Goal: Transaction & Acquisition: Book appointment/travel/reservation

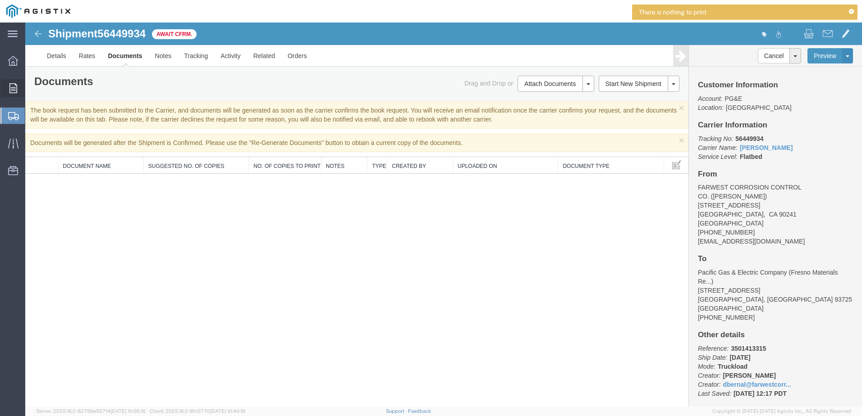
click at [12, 88] on icon at bounding box center [13, 88] width 8 height 10
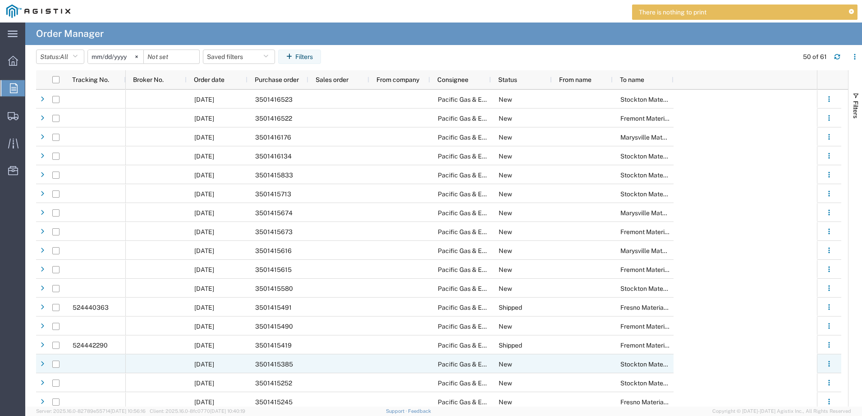
click at [298, 370] on div "3501415385" at bounding box center [277, 364] width 61 height 19
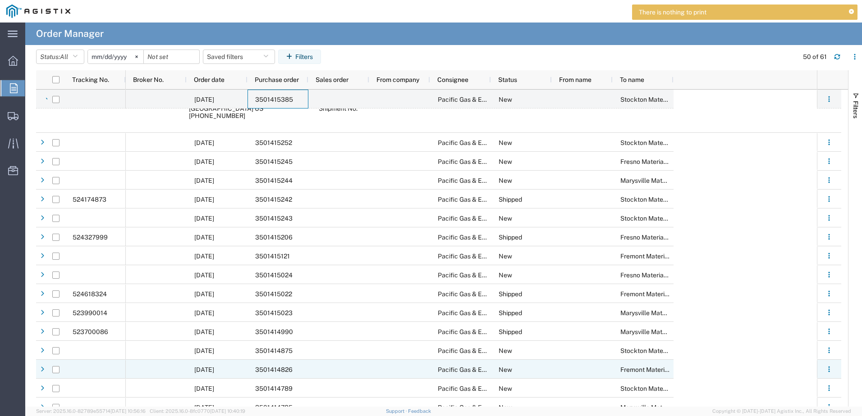
scroll to position [315, 0]
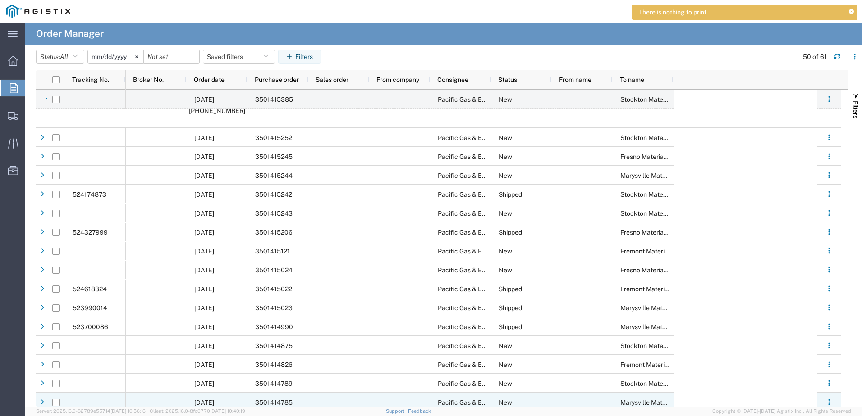
click at [284, 402] on span "3501414785" at bounding box center [273, 402] width 37 height 7
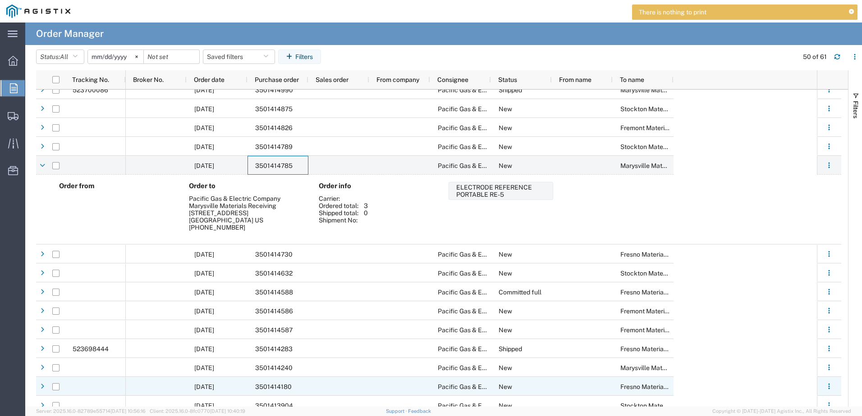
scroll to position [586, 0]
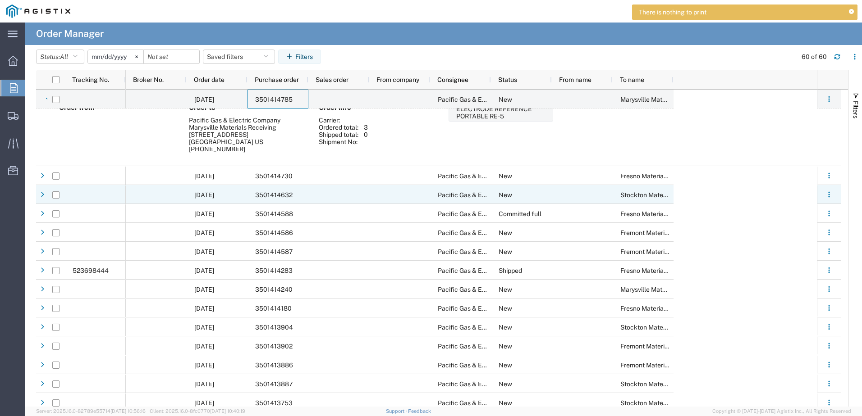
scroll to position [631, 0]
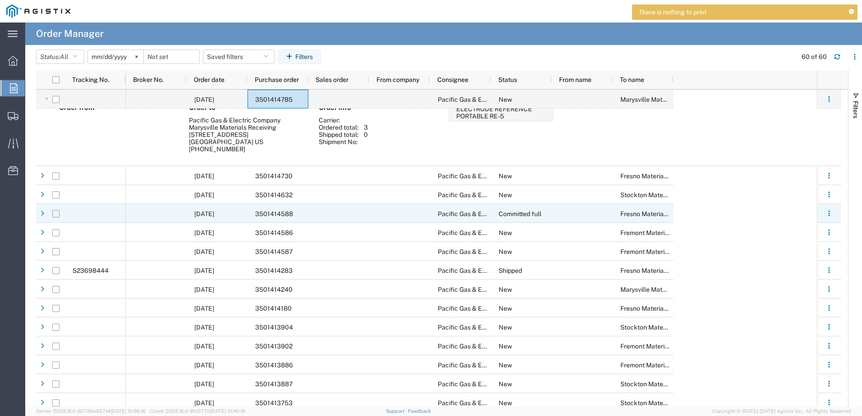
click at [53, 215] on input "Press Space to toggle row selection (unchecked)" at bounding box center [55, 213] width 7 height 7
checkbox input "true"
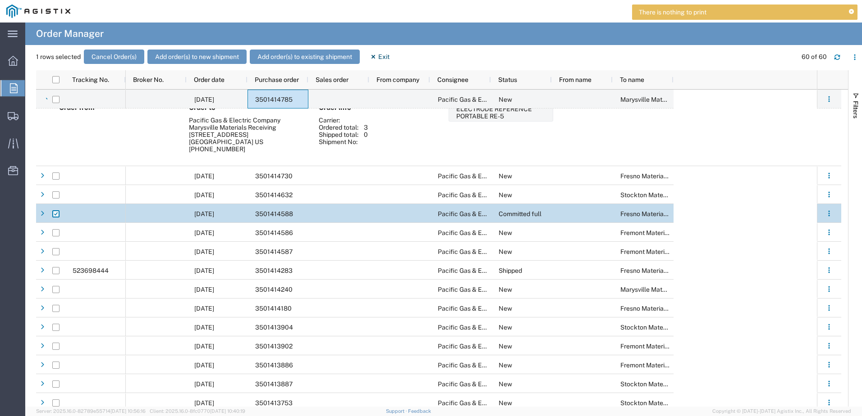
click at [292, 215] on div "3501414588" at bounding box center [277, 213] width 61 height 19
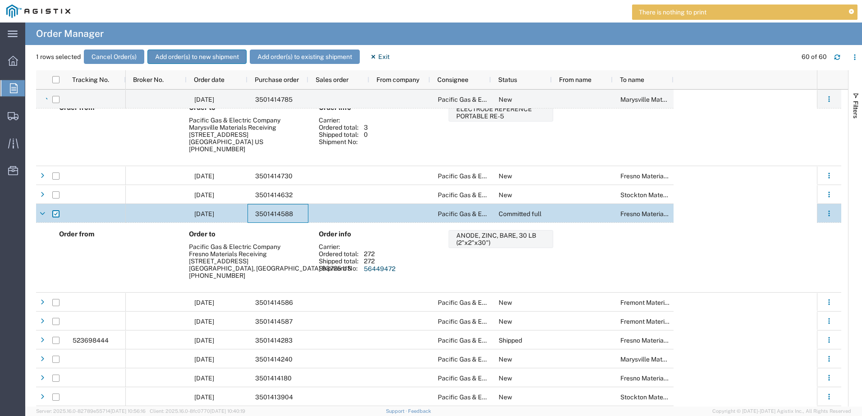
click at [215, 55] on button "Add order(s) to new shipment" at bounding box center [196, 57] width 99 height 14
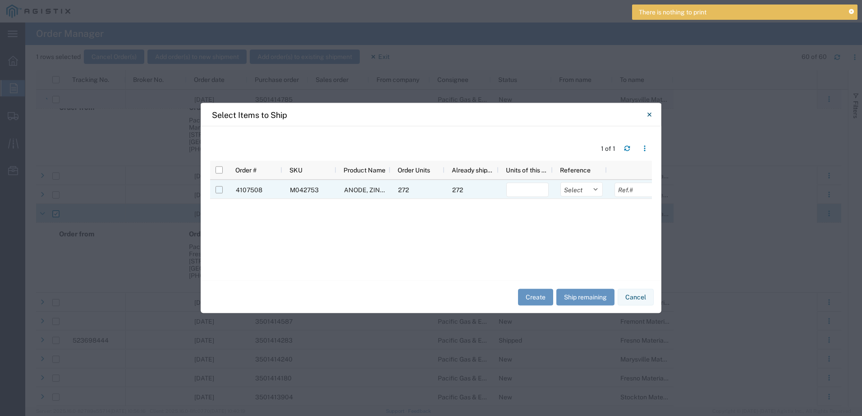
click at [219, 187] on input "Press Space to toggle row selection (unchecked)" at bounding box center [218, 190] width 7 height 7
checkbox input "true"
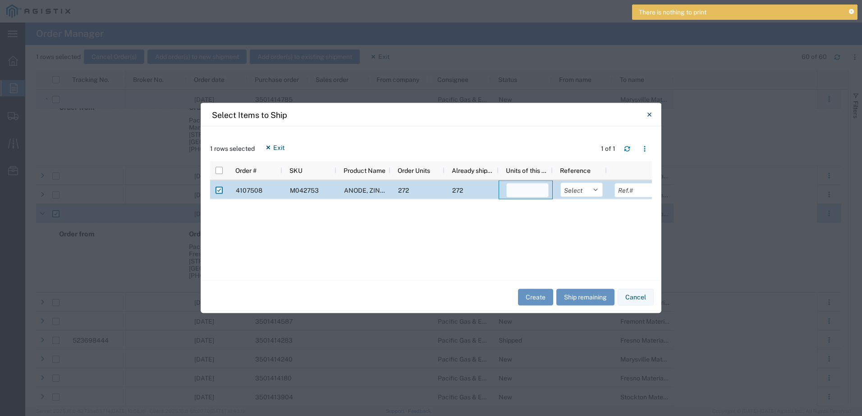
click at [534, 192] on input "number" at bounding box center [527, 190] width 42 height 14
type input "272"
click at [590, 188] on select "Select Purchase Order Delivery Number" at bounding box center [581, 190] width 42 height 14
select select "PURCHORD"
click at [560, 183] on select "Select Purchase Order Delivery Number" at bounding box center [581, 190] width 42 height 14
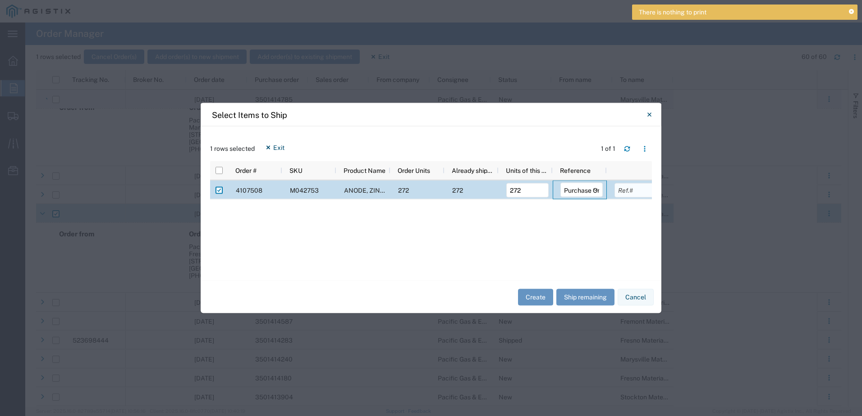
click at [632, 192] on input "text" at bounding box center [635, 190] width 42 height 14
type input "3501414588"
click at [523, 297] on button "Create" at bounding box center [535, 297] width 35 height 17
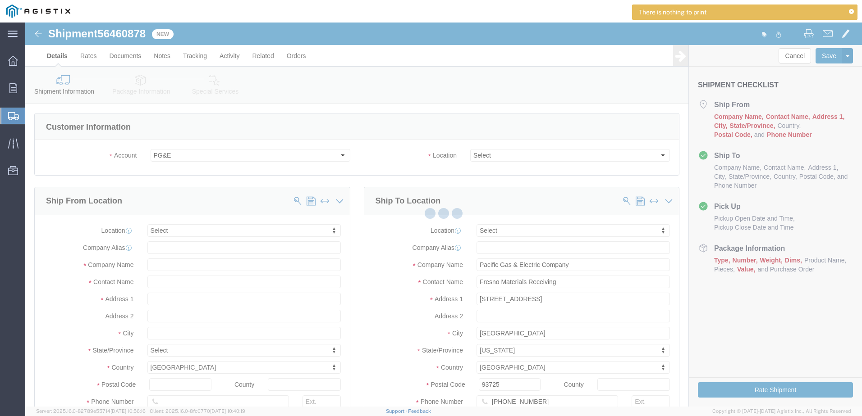
select select
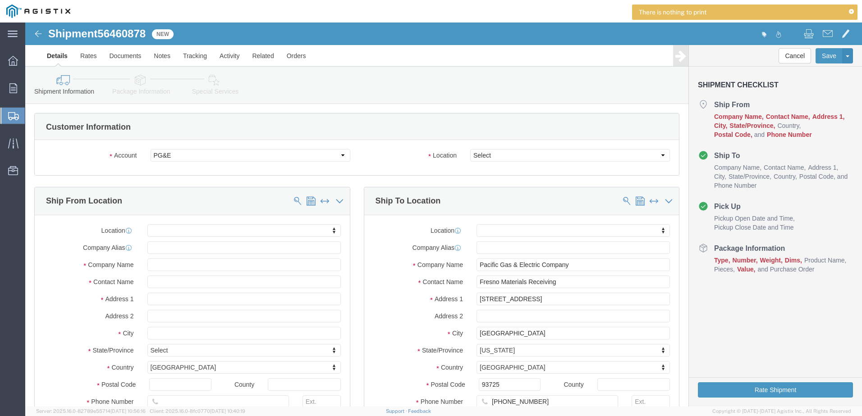
click at [850, 10] on icon at bounding box center [851, 11] width 5 height 5
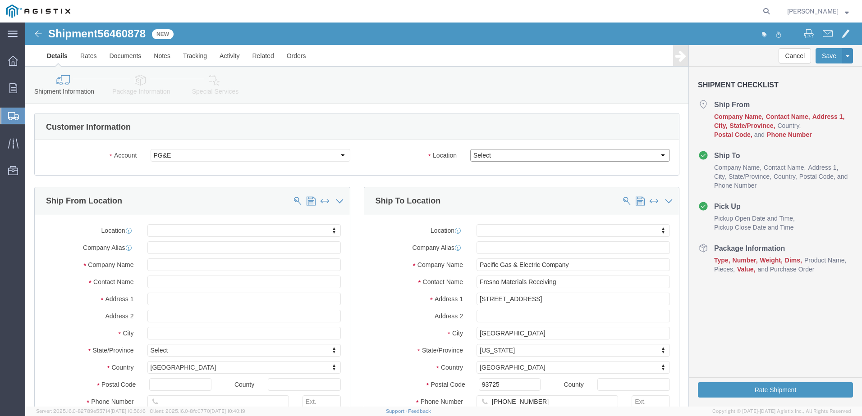
drag, startPoint x: 630, startPoint y: 133, endPoint x: 624, endPoint y: 132, distance: 5.9
click select "Select All Others [GEOGRAPHIC_DATA] [GEOGRAPHIC_DATA] [GEOGRAPHIC_DATA] [GEOGRA…"
select select "19745"
click select "Select All Others [GEOGRAPHIC_DATA] [GEOGRAPHIC_DATA] [GEOGRAPHIC_DATA] [GEOGRA…"
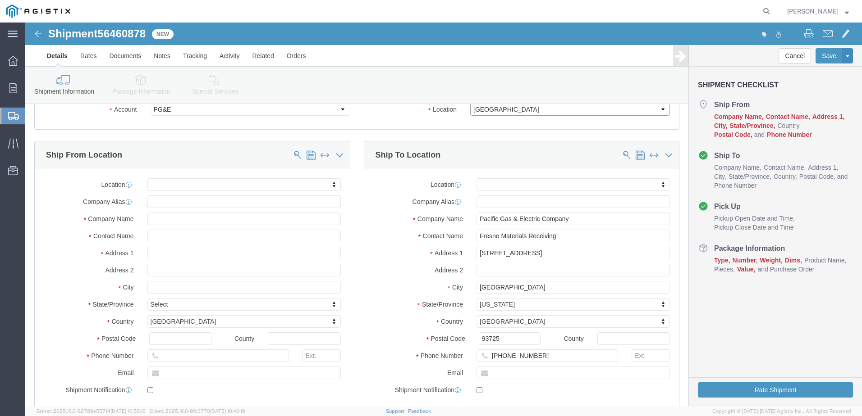
scroll to position [45, 0]
click input "text"
type input "farwe"
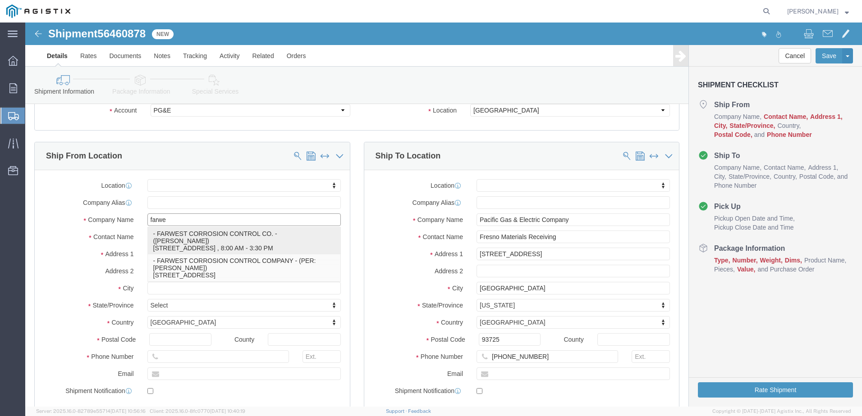
click p "- FARWEST CORROSION CONTROL CO. - ([PERSON_NAME]) [STREET_ADDRESS] , 8:00 AM - …"
select select "CA"
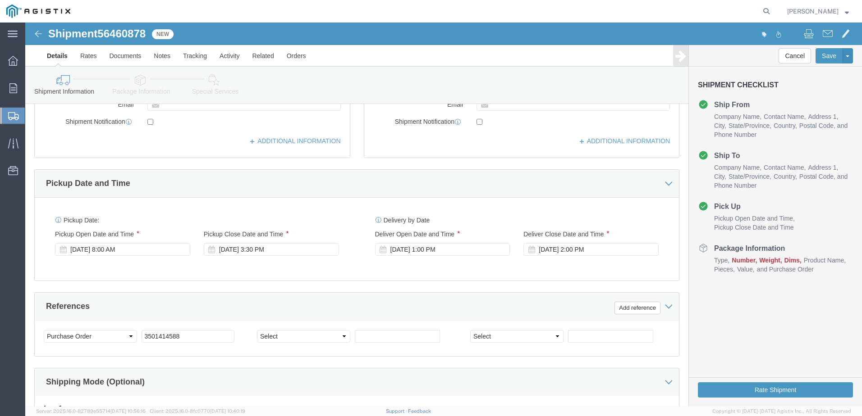
scroll to position [315, 0]
type input "FARWEST CORROSION CONTROL CO."
drag, startPoint x: 113, startPoint y: 226, endPoint x: 114, endPoint y: 210, distance: 16.2
click div "[DATE] 8:00 AM"
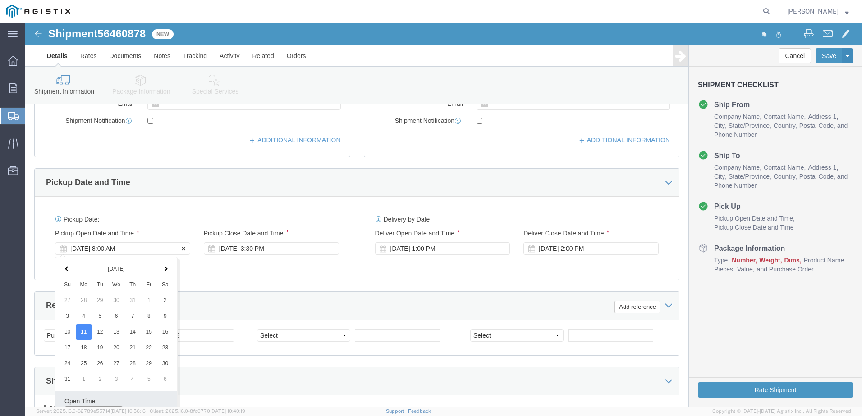
scroll to position [328, 0]
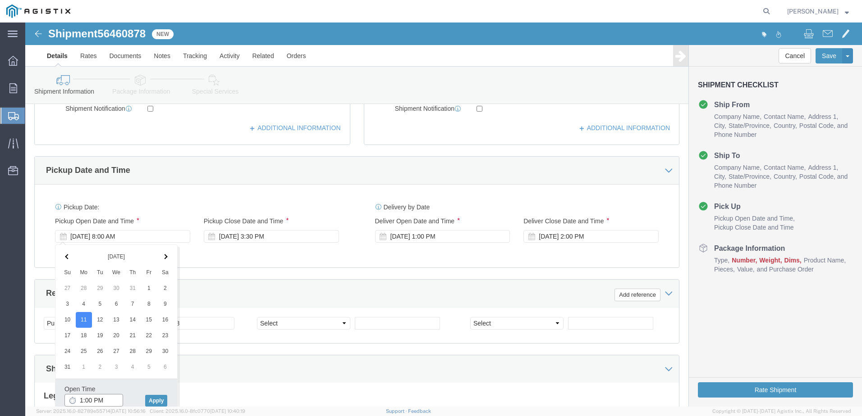
type input "2:00 PM"
click button "Apply"
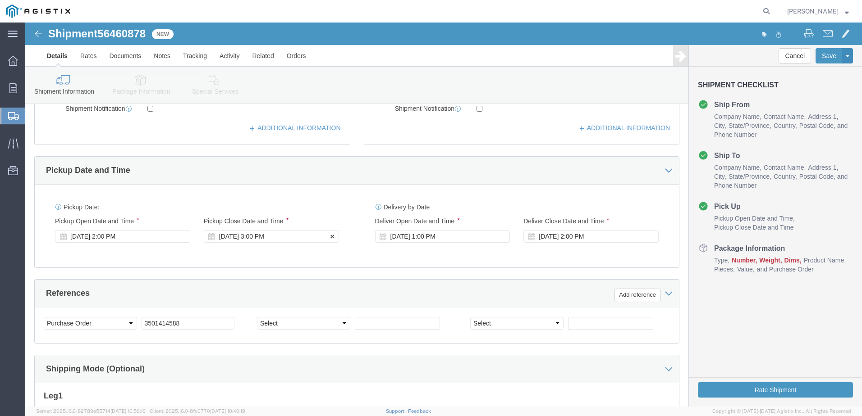
click div "[DATE] 3:00 PM"
type input "3:30 PM"
click button "Apply"
click div "[DATE] 1:00 PM"
click input "1:00 PM"
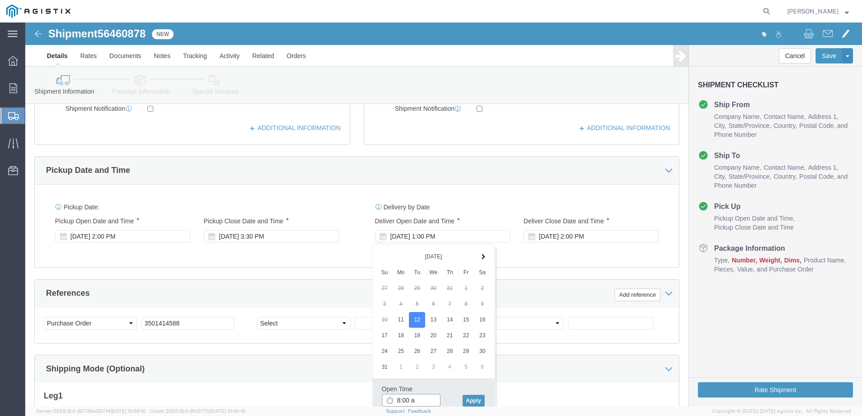
type input "8:00 am"
click button "Apply"
click div "[DATE] 2:00 PM"
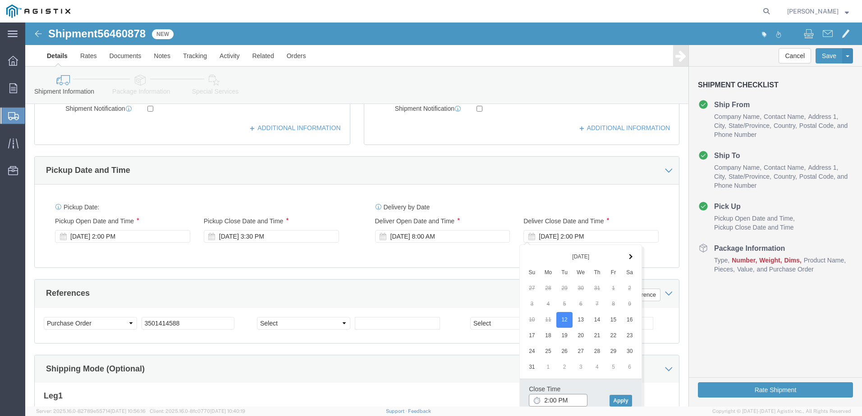
click input "2:00 PM"
type input "2:30 PM"
click button "Apply"
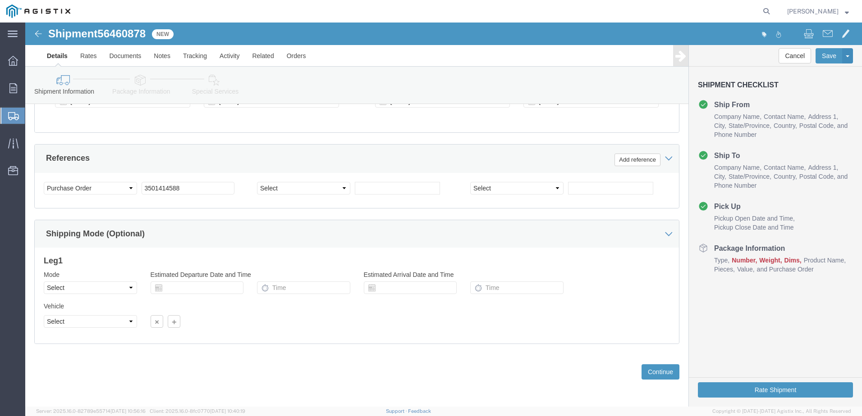
scroll to position [463, 0]
click select "Select Air Less than Truckload Multi-Leg Ocean Freight Rail Small Parcel Truckl…"
select select "TL"
click select "Select Air Less than Truckload Multi-Leg Ocean Freight Rail Small Parcel Truckl…"
click select "Select 1-Ton (PSS) 10 Wheel 10 Yard Dump Truck 20 Yard Dump Truck Bobtail Botto…"
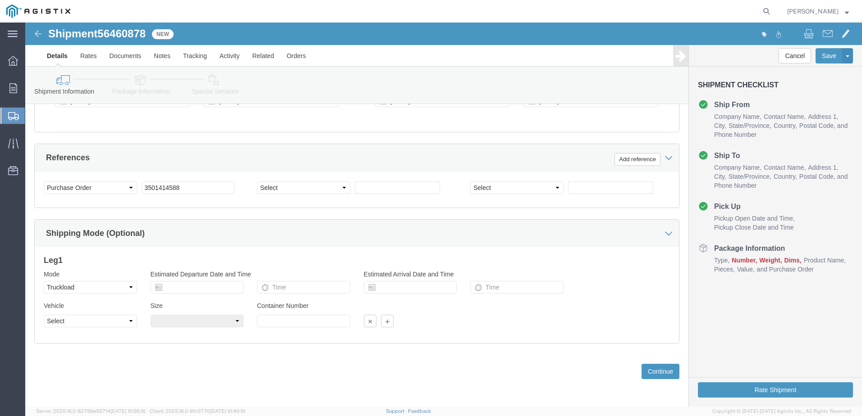
click div "Previous Continue"
click button "Continue"
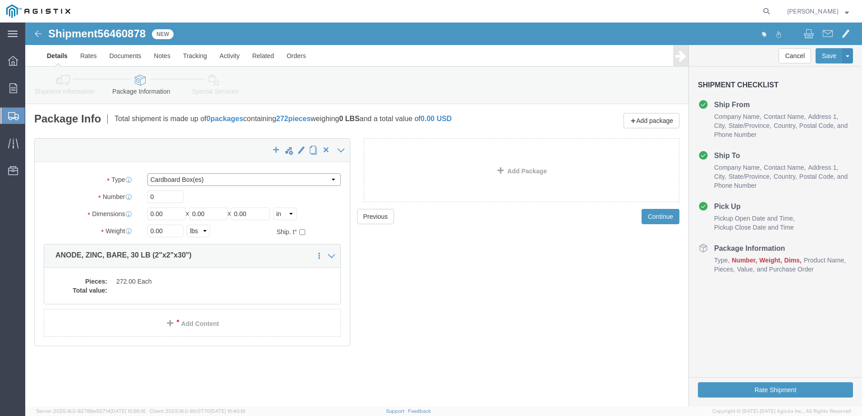
drag, startPoint x: 305, startPoint y: 159, endPoint x: 280, endPoint y: 162, distance: 24.9
click select "Select Bulk Bundle(s) Cardboard Box(es) Carton(s) Crate(s) Drum(s) (Fiberboard)…"
select select "PSST"
click select "Select Bulk Bundle(s) Cardboard Box(es) Carton(s) Crate(s) Drum(s) (Fiberboard)…"
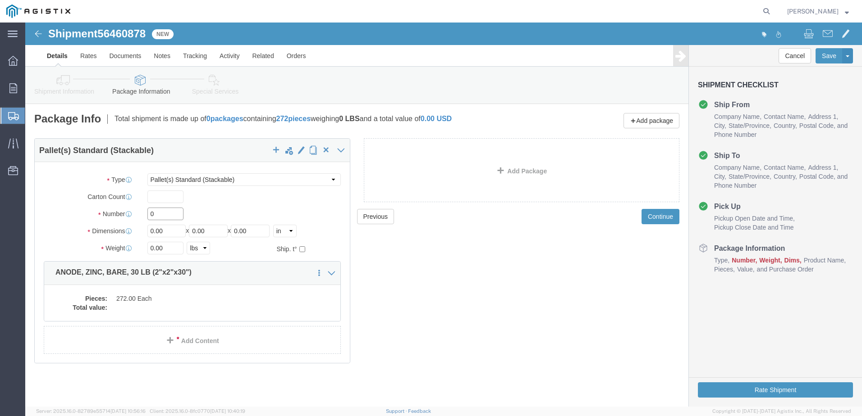
click input "0"
type input "4"
drag, startPoint x: 137, startPoint y: 209, endPoint x: 98, endPoint y: 199, distance: 40.4
click div "Dimensions Length 0.00 x Width 0.00 x Height 0.00 Select cm ft in"
type input "46"
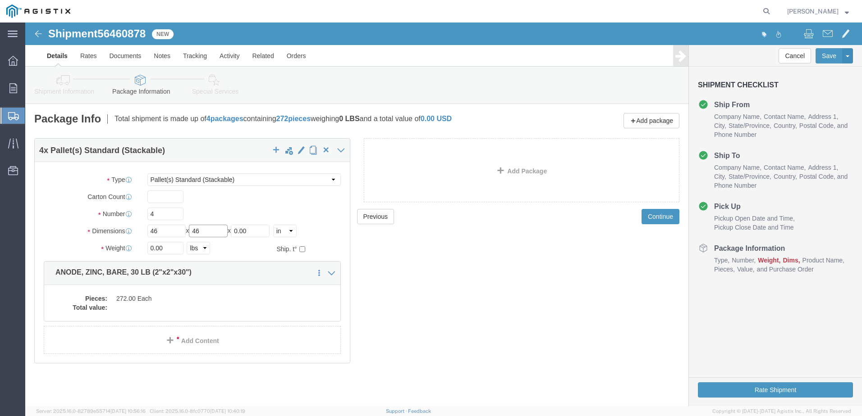
type input "46"
type input "22"
drag, startPoint x: 138, startPoint y: 227, endPoint x: 101, endPoint y: 217, distance: 37.9
click div "Weight 0.00 Select kgs lbs Ship. t°"
type input "8584"
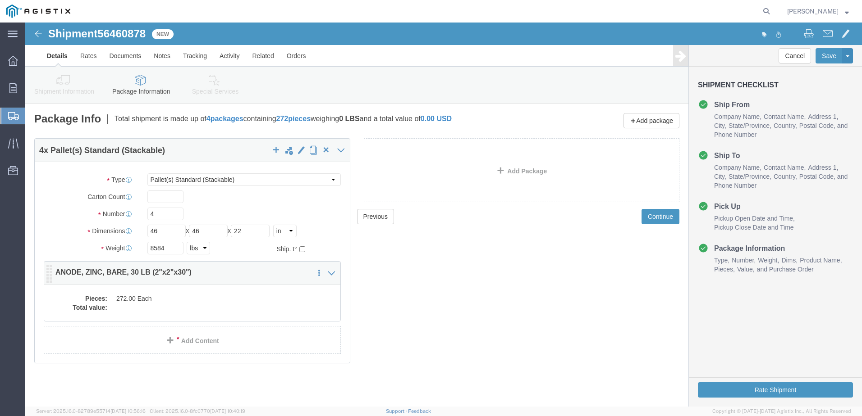
click dd
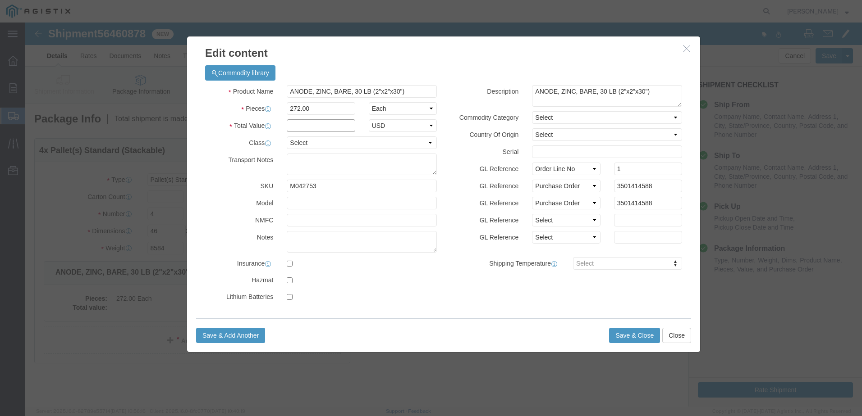
click input "text"
type input "34,000.00"
click select "Select 50 55 60 65 70 85 92.5 100 125 175 250 300 400"
select select "55"
click select "Select 50 55 60 65 70 85 92.5 100 125 175 250 300 400"
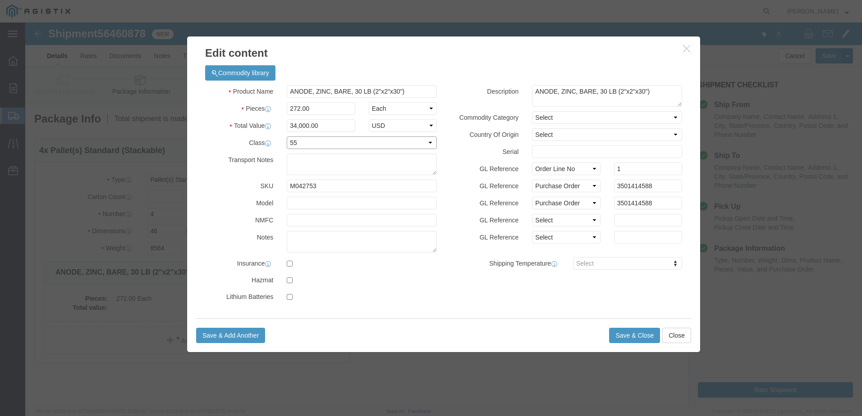
click select "Select 50 55 60 65 70 85 92.5 100 125 175 250 300 400"
click div "Save & Add Another Save & Close Close"
click button "Save & Close"
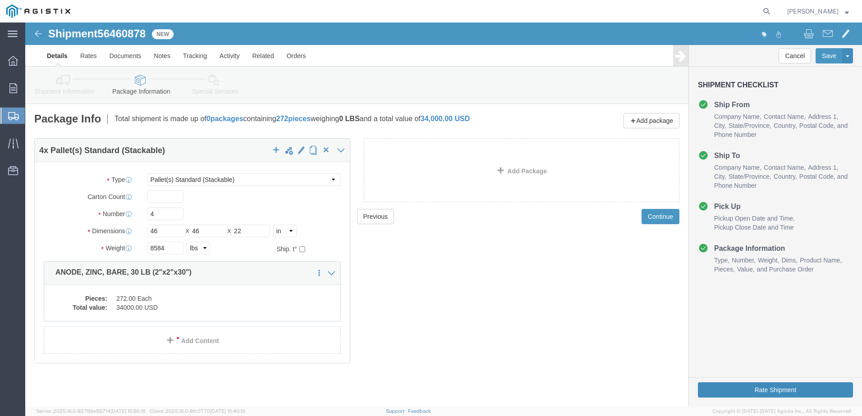
click button "Rate Shipment"
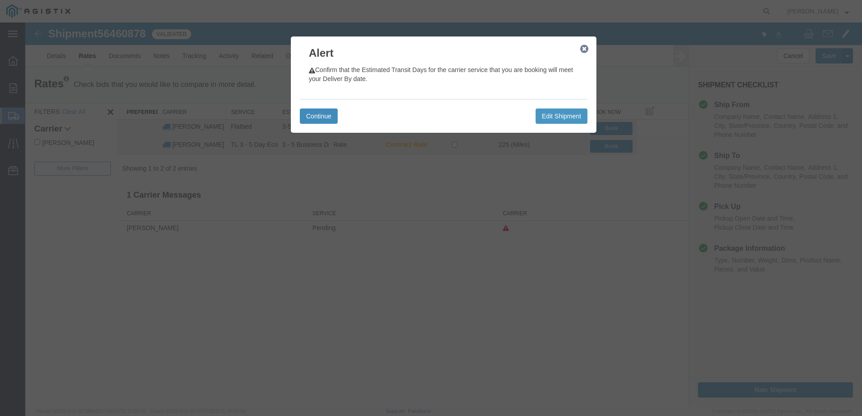
click at [322, 117] on button "Continue" at bounding box center [319, 116] width 38 height 15
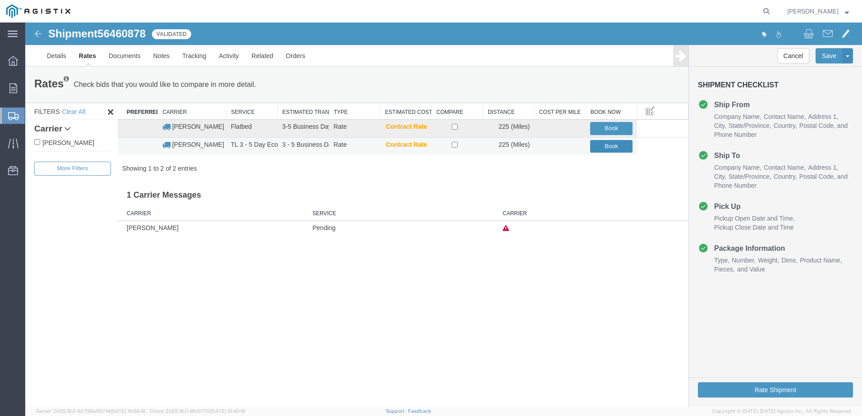
click at [609, 151] on button "Book" at bounding box center [611, 146] width 42 height 13
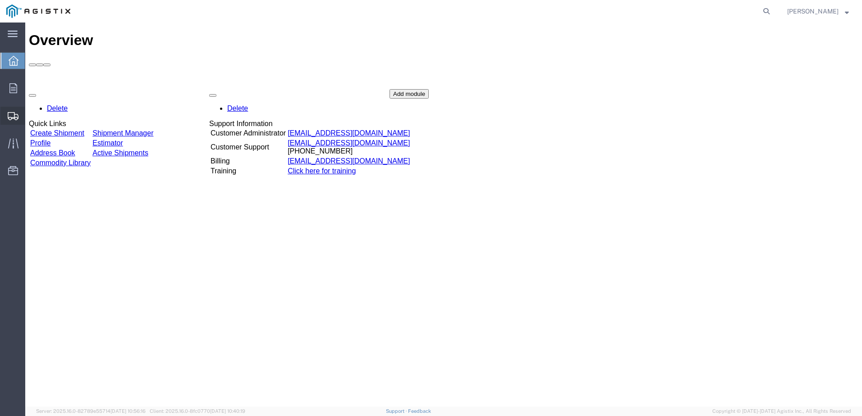
click at [14, 120] on div at bounding box center [12, 116] width 25 height 18
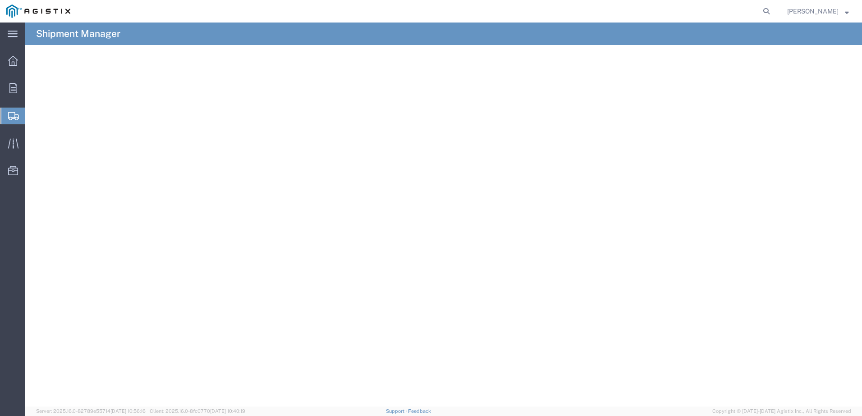
click at [32, 116] on span "Shipments" at bounding box center [28, 116] width 7 height 18
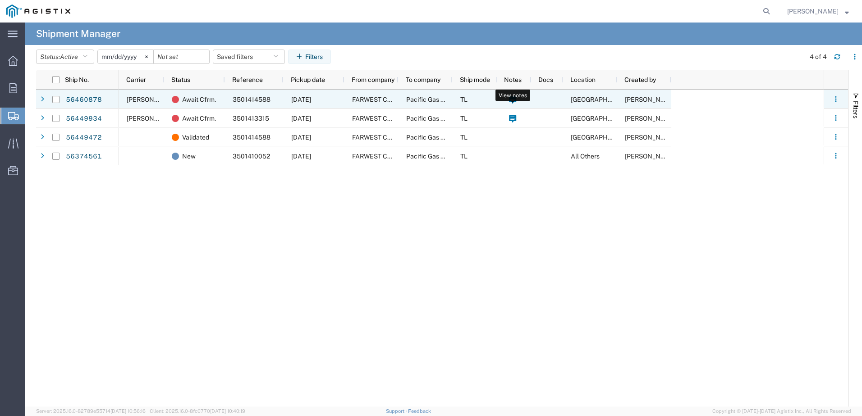
click at [512, 104] on icon at bounding box center [513, 100] width 8 height 8
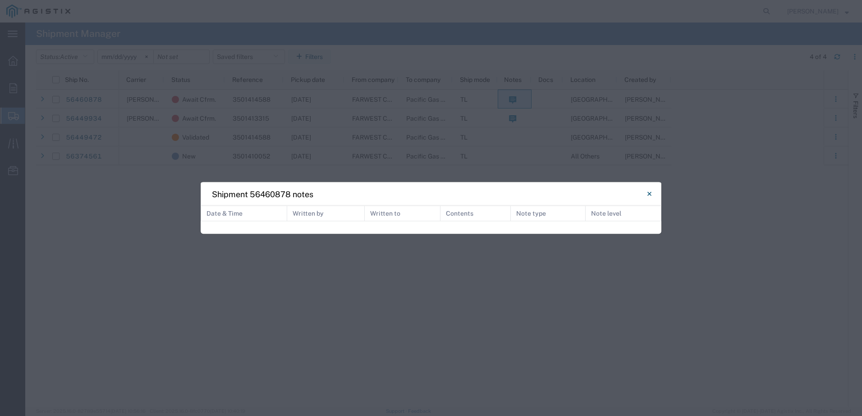
click at [566, 288] on div "Shipment 56460878 notes Date & Time Written by Written to Contents Note type No…" at bounding box center [431, 208] width 862 height 416
click at [651, 195] on button "Close" at bounding box center [649, 194] width 18 height 18
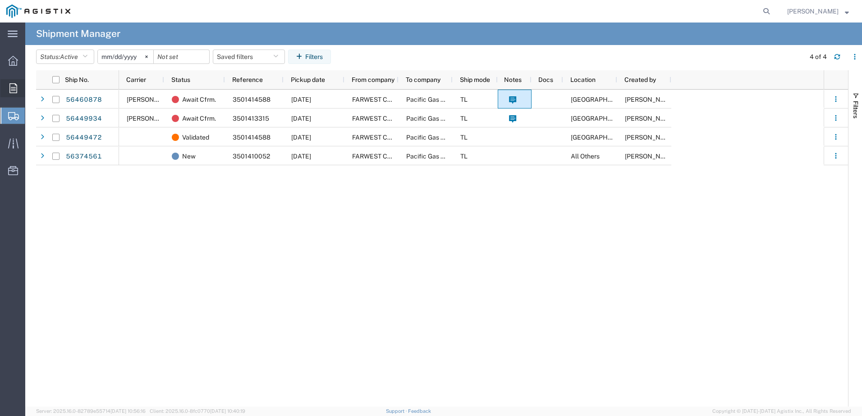
click at [18, 82] on div at bounding box center [12, 88] width 25 height 18
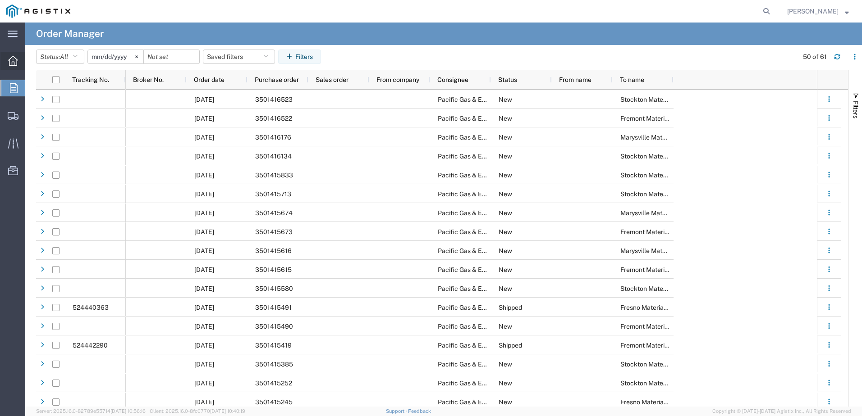
click at [13, 69] on div at bounding box center [12, 61] width 25 height 18
